Goal: Information Seeking & Learning: Learn about a topic

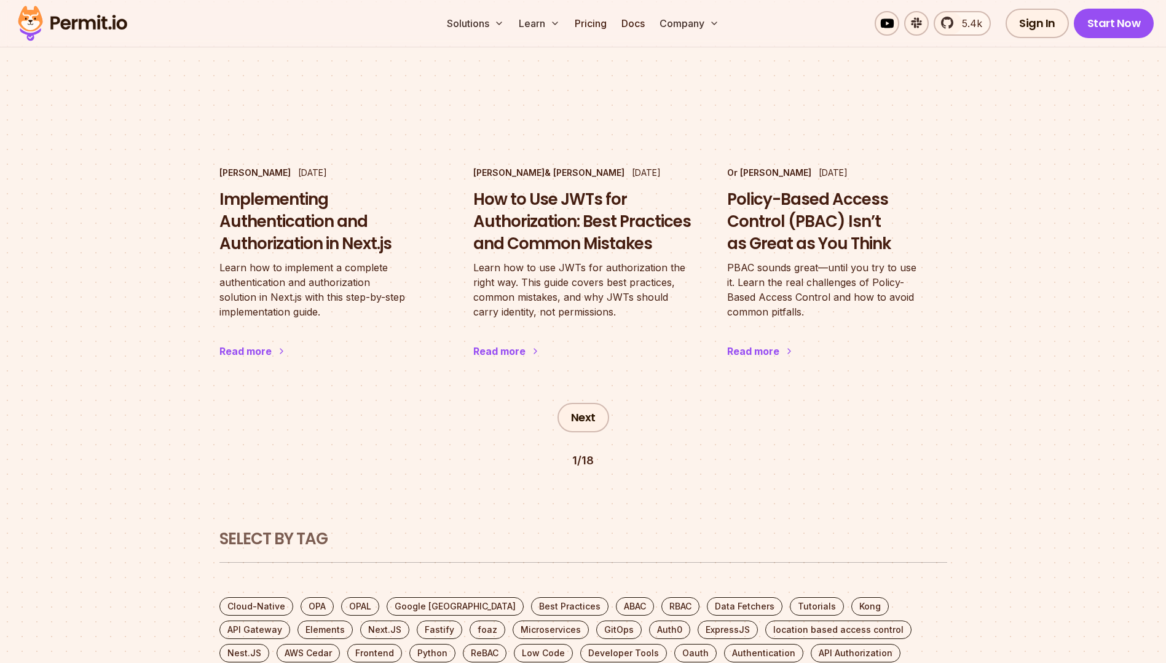
scroll to position [2087, 0]
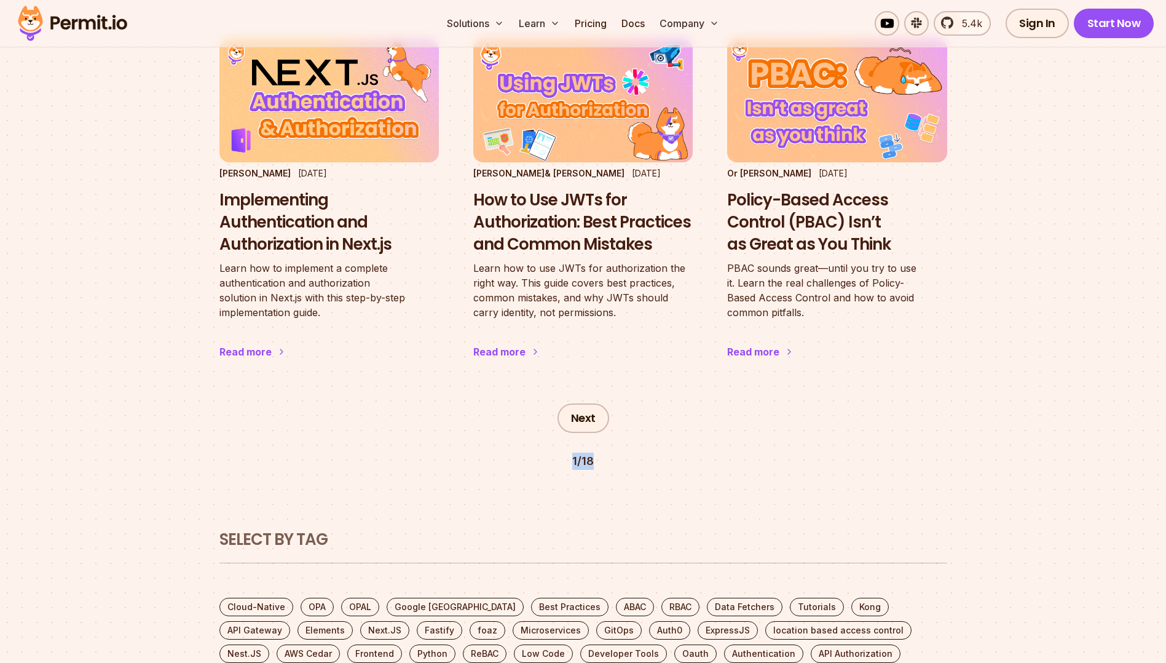
drag, startPoint x: 599, startPoint y: 396, endPoint x: 562, endPoint y: 393, distance: 36.5
click at [562, 393] on div "Next 1 / 18" at bounding box center [583, 427] width 728 height 86
drag, startPoint x: 562, startPoint y: 393, endPoint x: 645, endPoint y: 395, distance: 83.0
click at [645, 395] on div "Next 1 / 18" at bounding box center [583, 427] width 728 height 86
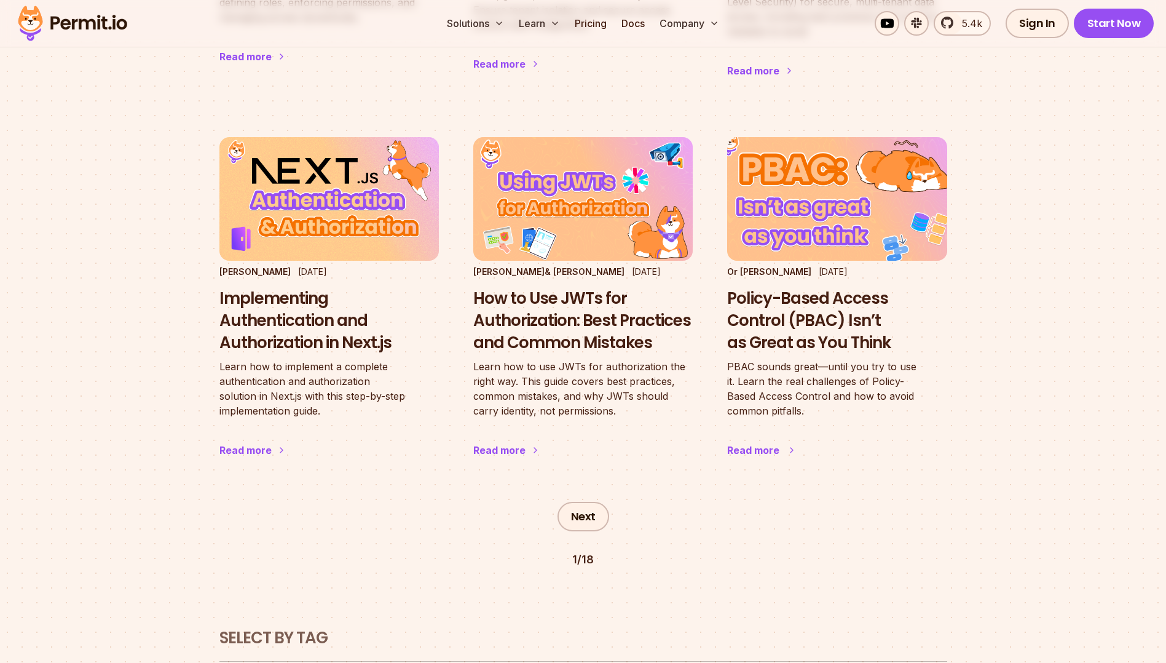
scroll to position [1988, 0]
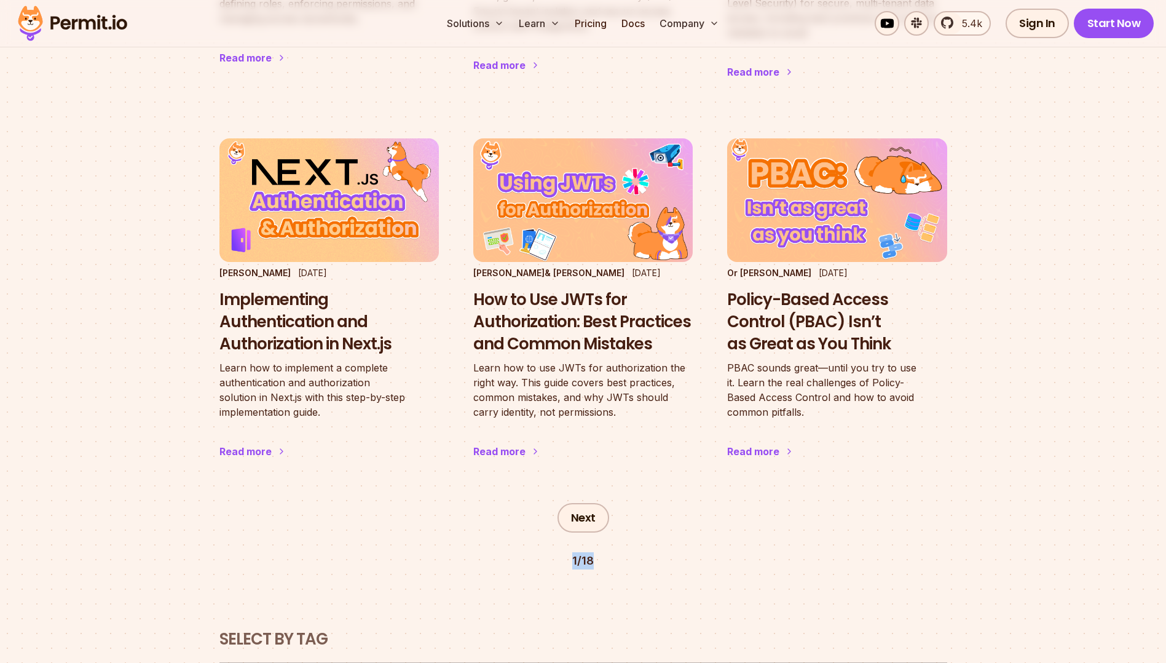
drag, startPoint x: 554, startPoint y: 497, endPoint x: 610, endPoint y: 497, distance: 55.3
click at [610, 497] on div "Next 1 / 18" at bounding box center [583, 526] width 728 height 86
click at [908, 490] on div "Next 1 / 18" at bounding box center [583, 526] width 728 height 86
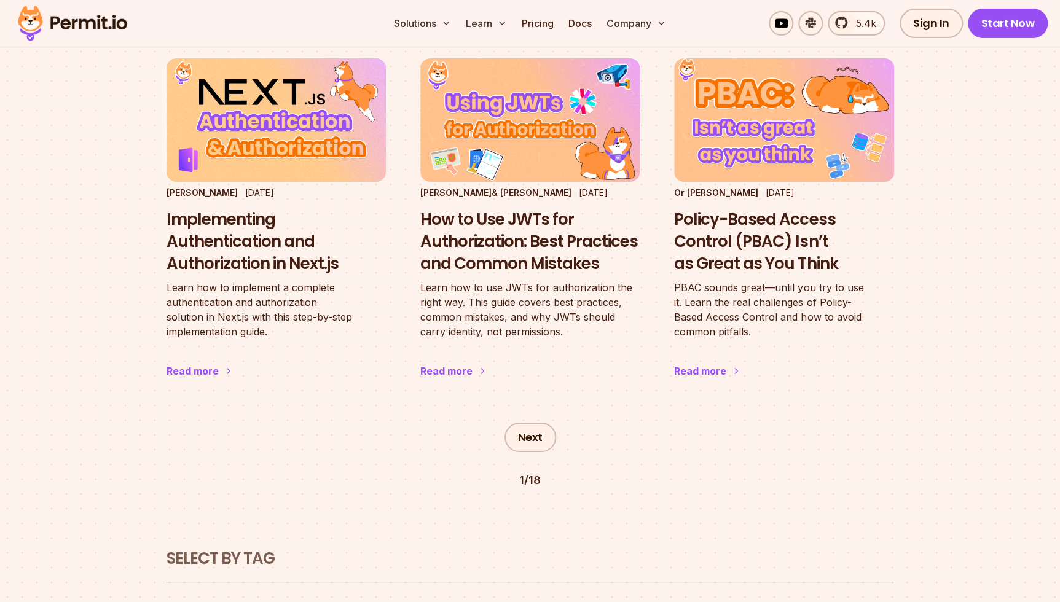
scroll to position [2077, 0]
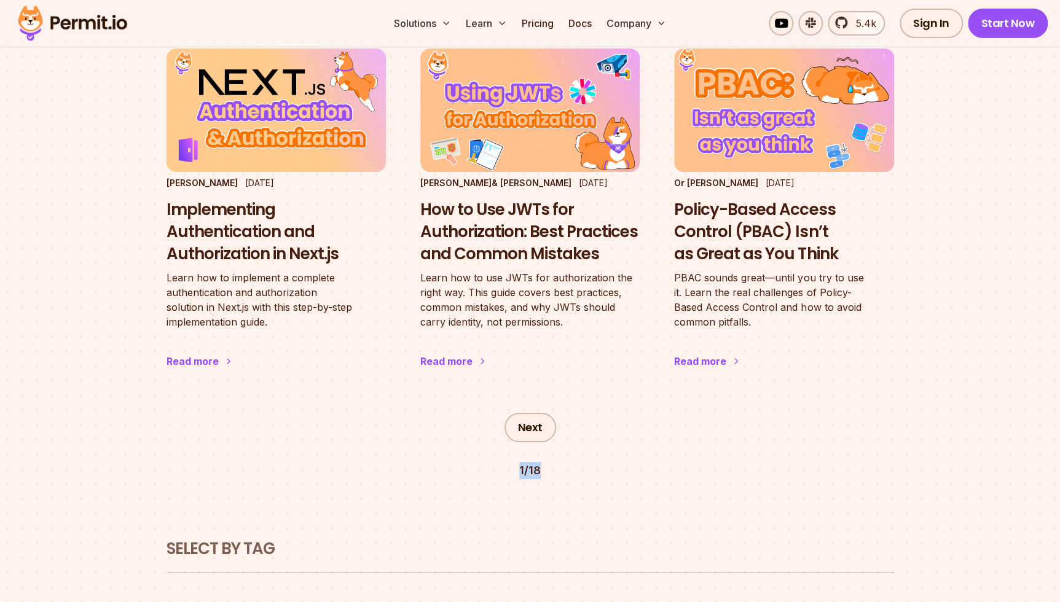
drag, startPoint x: 545, startPoint y: 403, endPoint x: 515, endPoint y: 408, distance: 30.5
click at [515, 408] on div "Next 1 / 18" at bounding box center [531, 436] width 728 height 86
drag, startPoint x: 515, startPoint y: 408, endPoint x: 607, endPoint y: 406, distance: 92.2
click at [607, 406] on div "Next 1 / 18" at bounding box center [531, 436] width 728 height 86
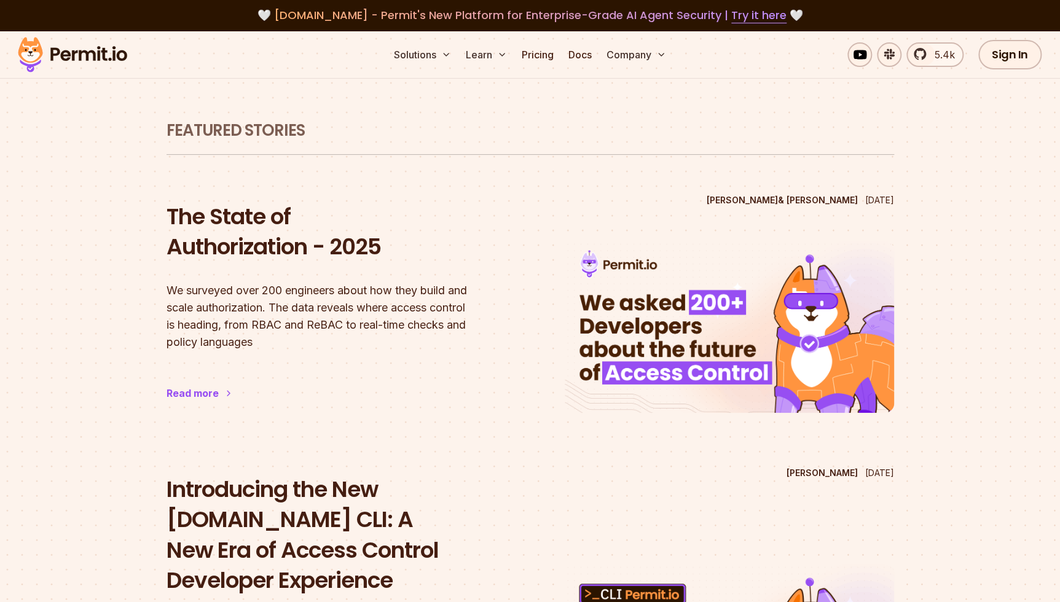
scroll to position [0, 0]
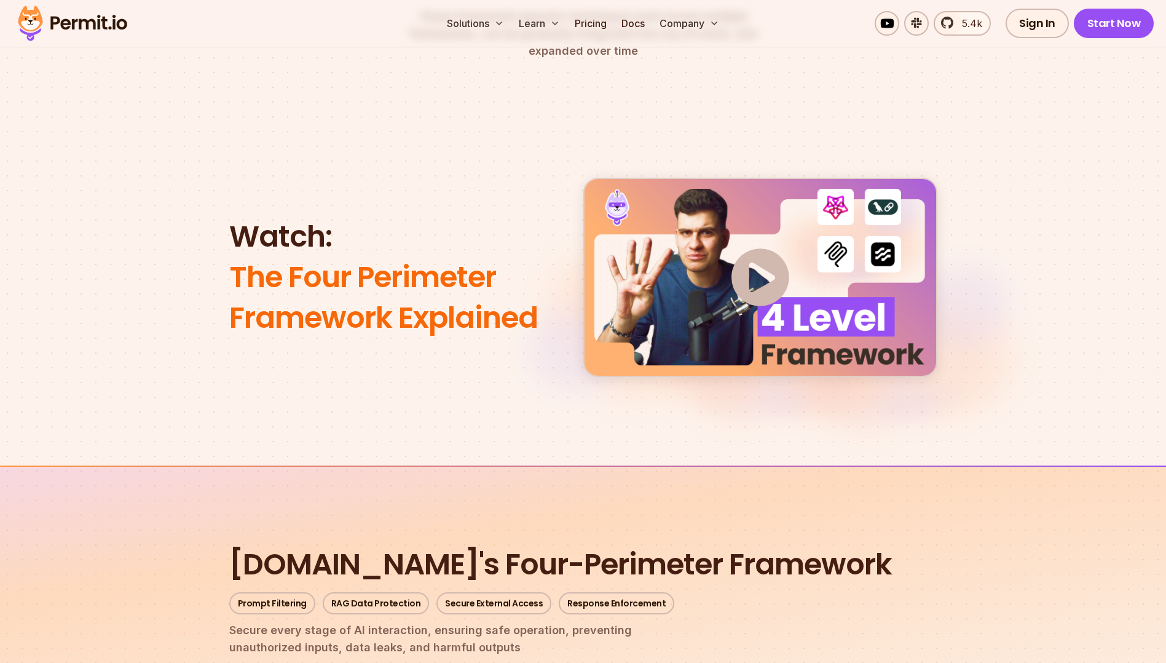
scroll to position [994, 0]
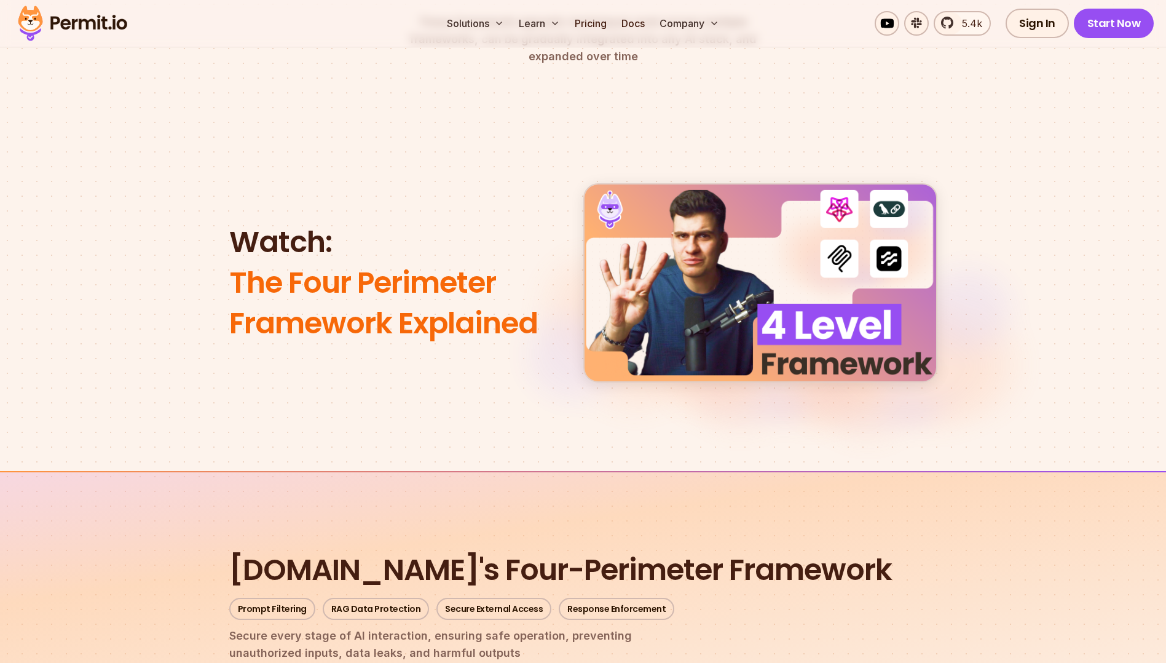
click at [753, 269] on img at bounding box center [760, 283] width 58 height 58
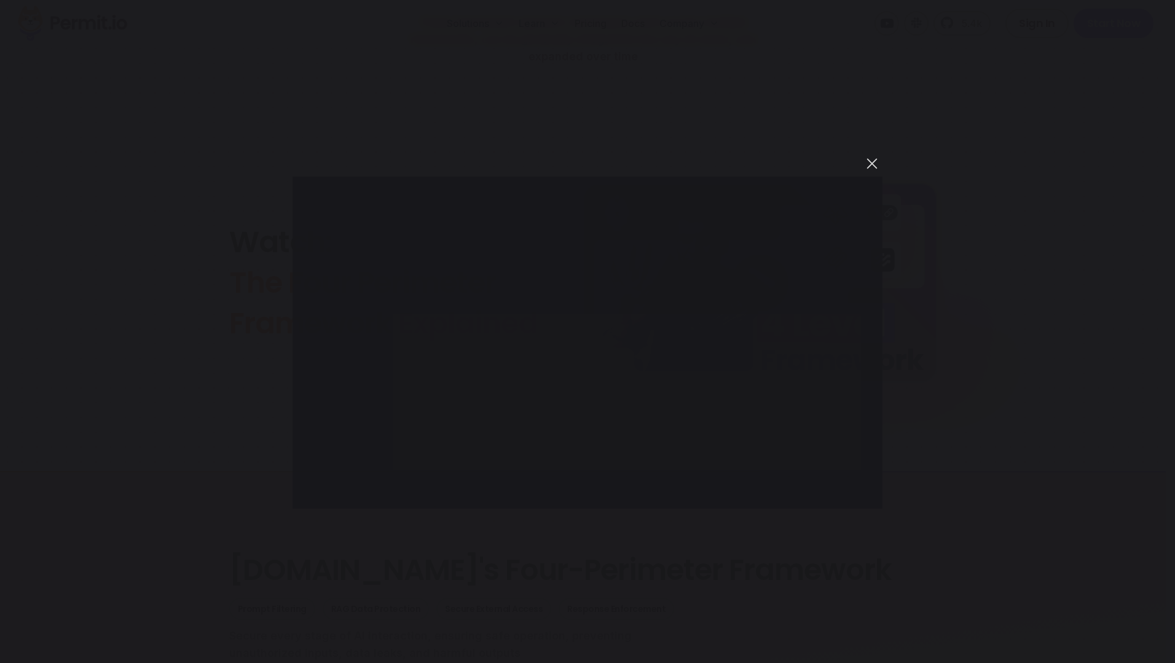
click at [874, 161] on button "You can close this modal content with the ESC key" at bounding box center [872, 163] width 21 height 21
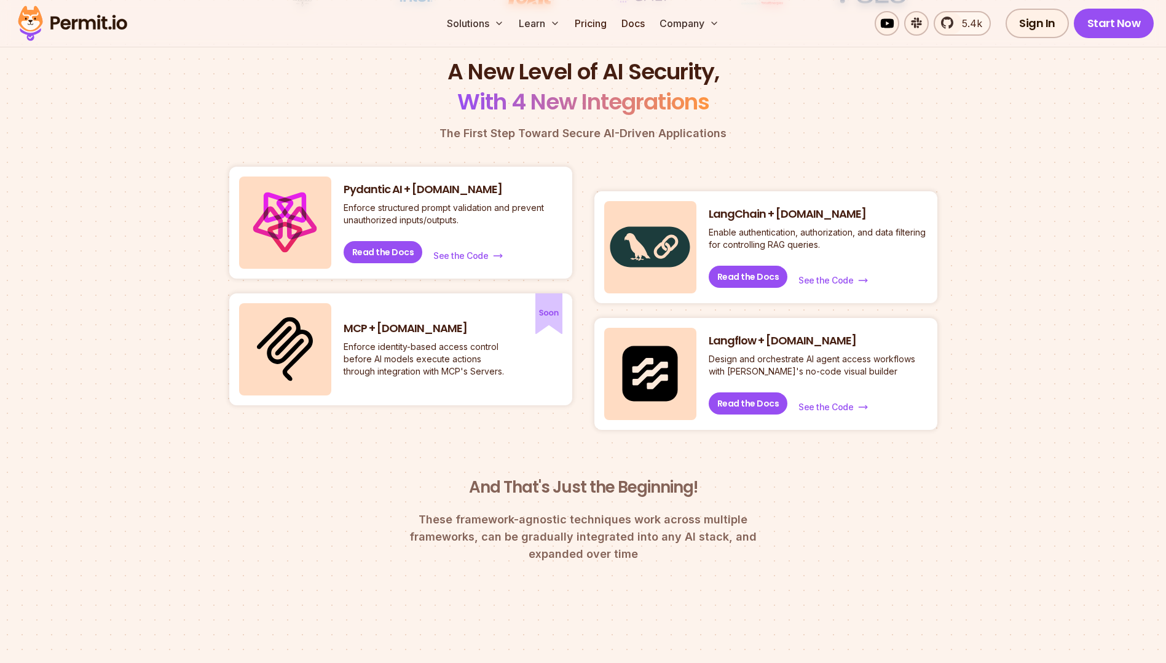
scroll to position [497, 0]
drag, startPoint x: 409, startPoint y: 187, endPoint x: 456, endPoint y: 190, distance: 47.4
click at [456, 190] on h3 "Pydantic AI + [DOMAIN_NAME]" at bounding box center [453, 188] width 219 height 15
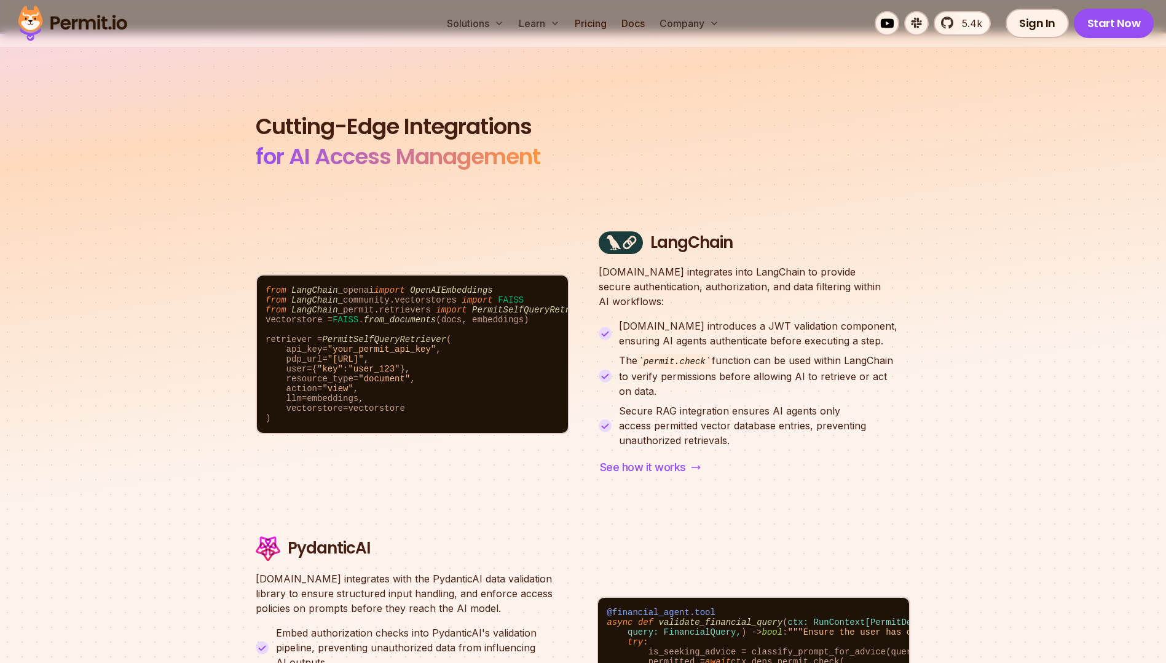
scroll to position [3976, 0]
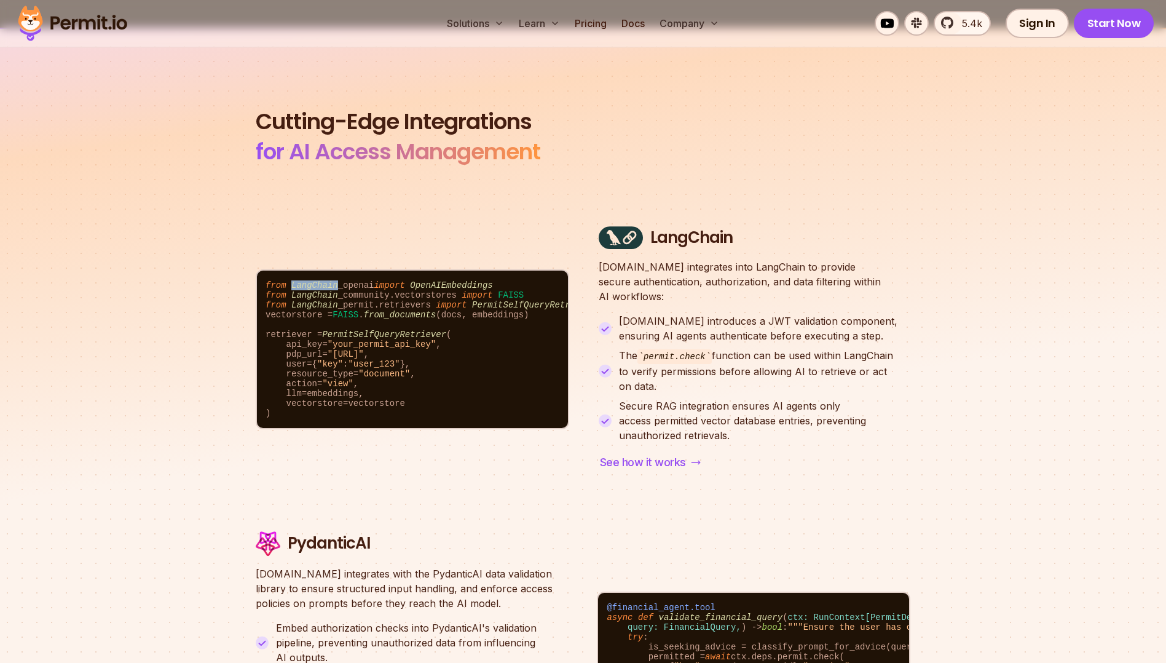
drag, startPoint x: 289, startPoint y: 250, endPoint x: 332, endPoint y: 250, distance: 42.4
click at [332, 270] on code "from LangChain _openai import OpenAIEmbeddings from [GEOGRAPHIC_DATA] _communit…" at bounding box center [412, 348] width 311 height 157
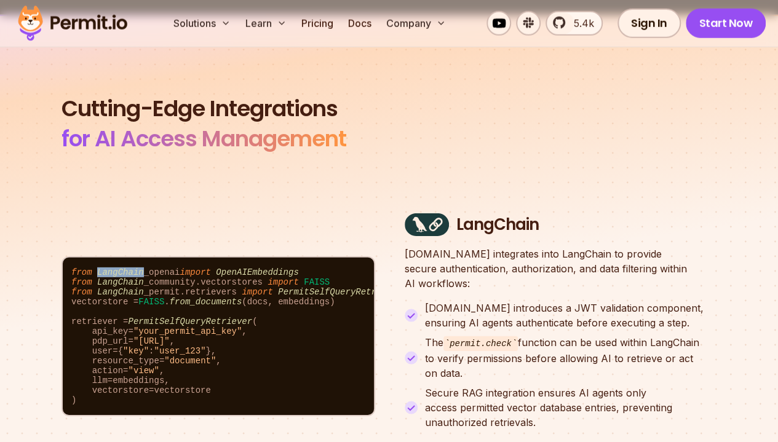
scroll to position [4041, 0]
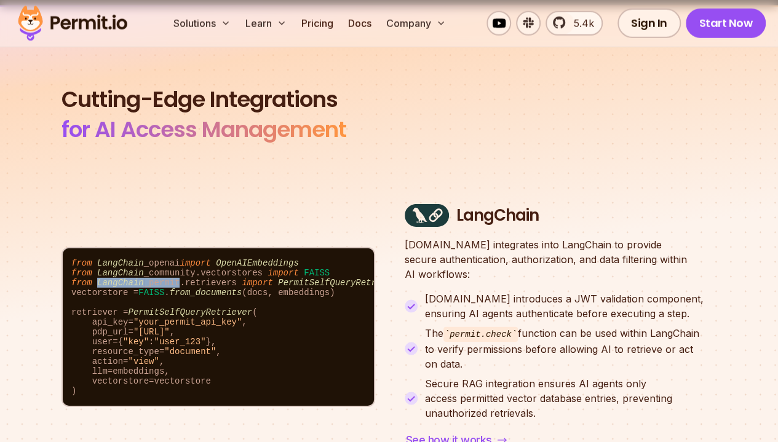
drag, startPoint x: 95, startPoint y: 247, endPoint x: 169, endPoint y: 248, distance: 73.8
click at [169, 248] on code "from LangChain _openai import OpenAIEmbeddings from [GEOGRAPHIC_DATA] _communit…" at bounding box center [218, 326] width 311 height 157
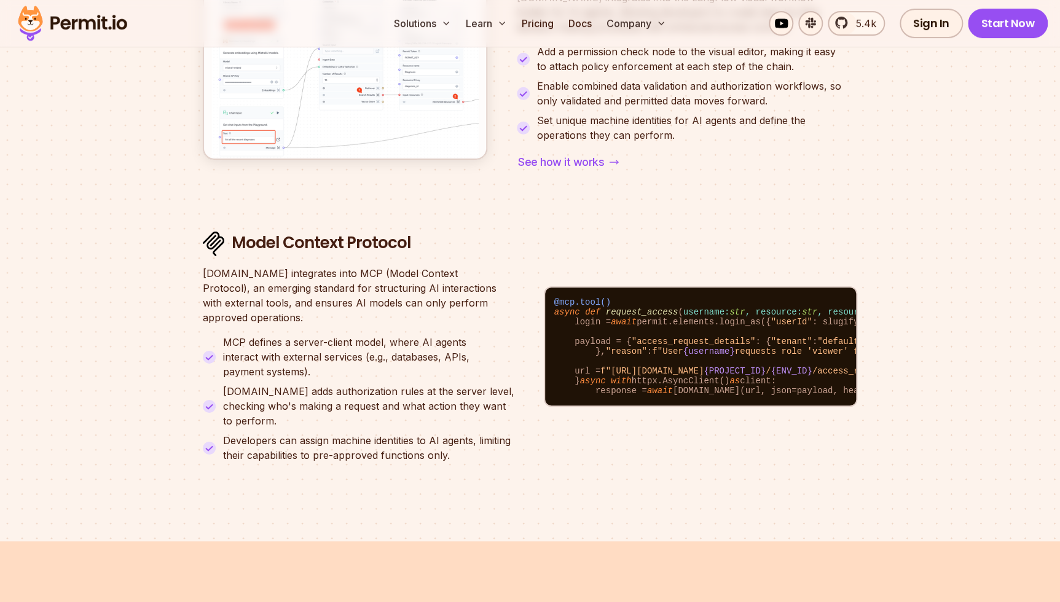
scroll to position [4853, 0]
